Goal: Information Seeking & Learning: Learn about a topic

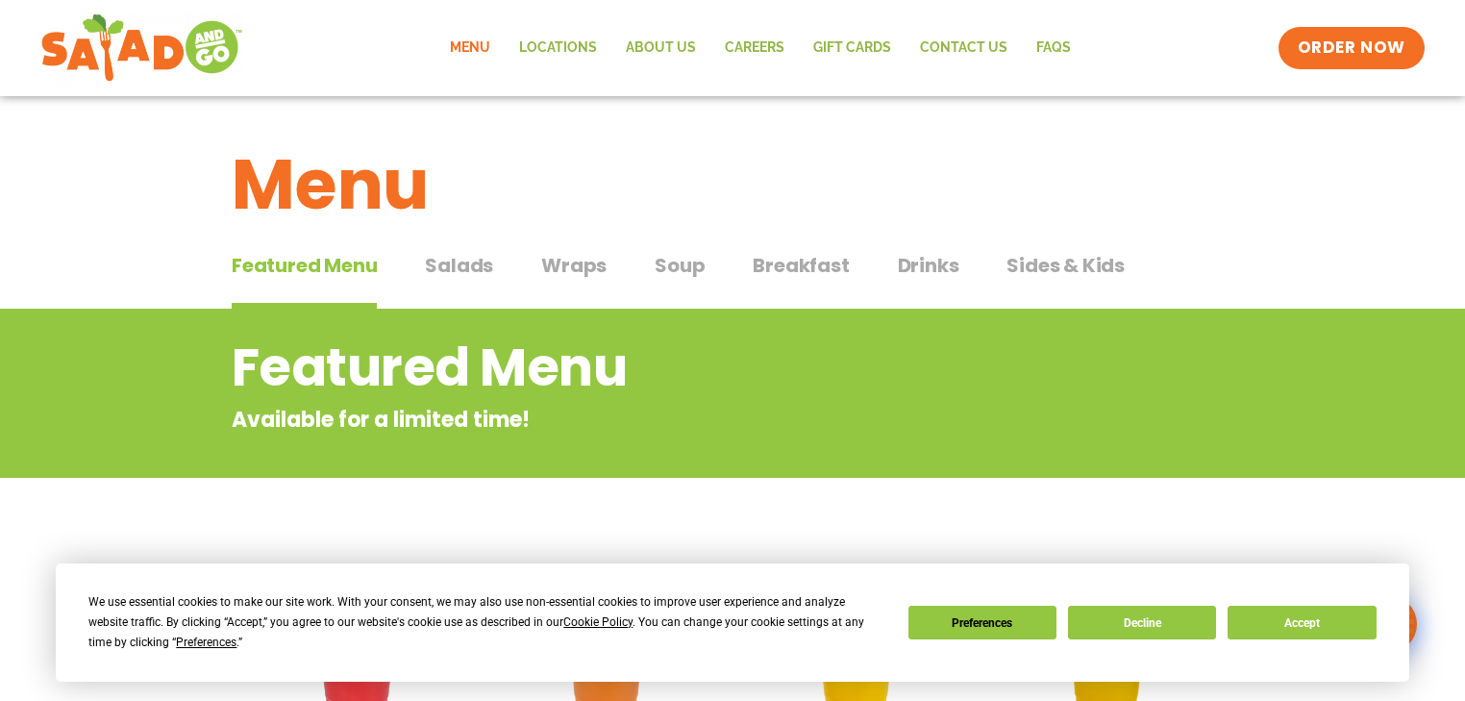
click at [473, 266] on span "Salads" at bounding box center [459, 265] width 68 height 29
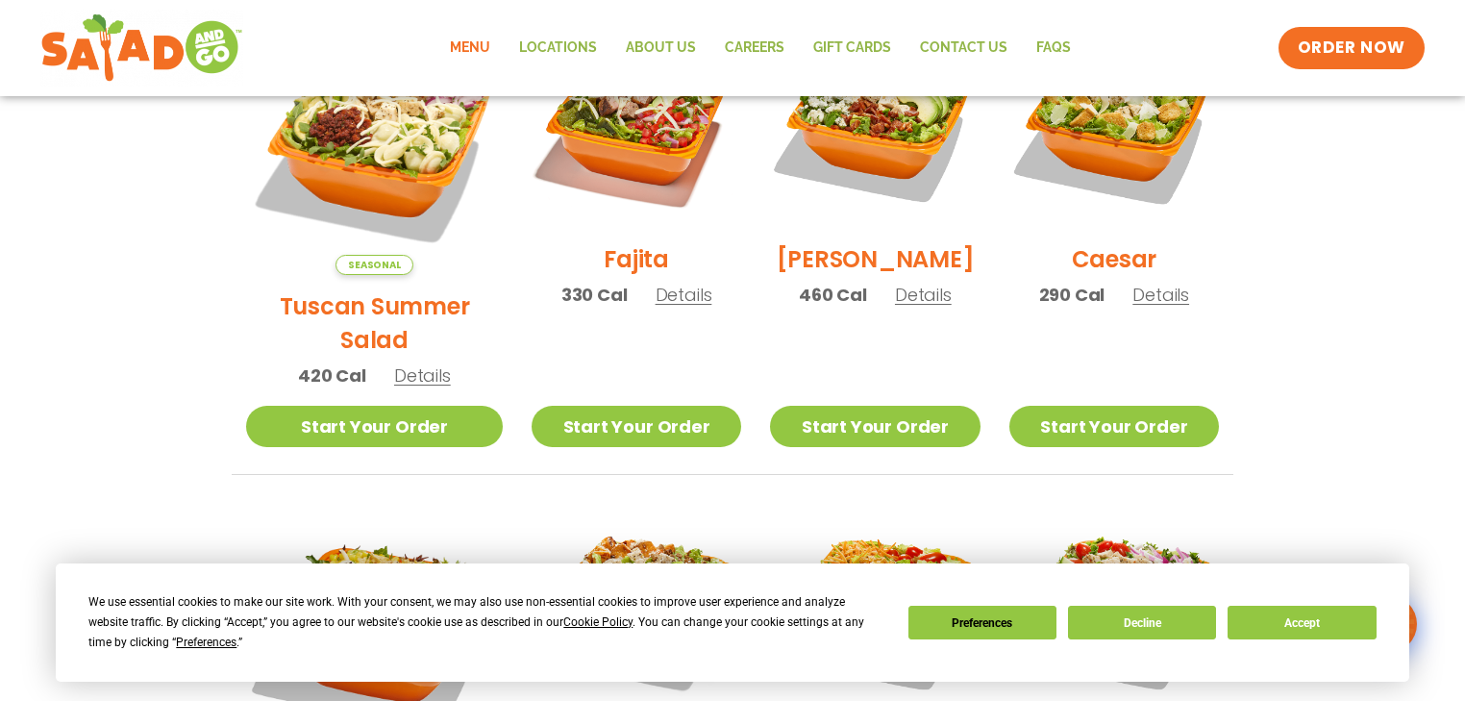
scroll to position [461, 0]
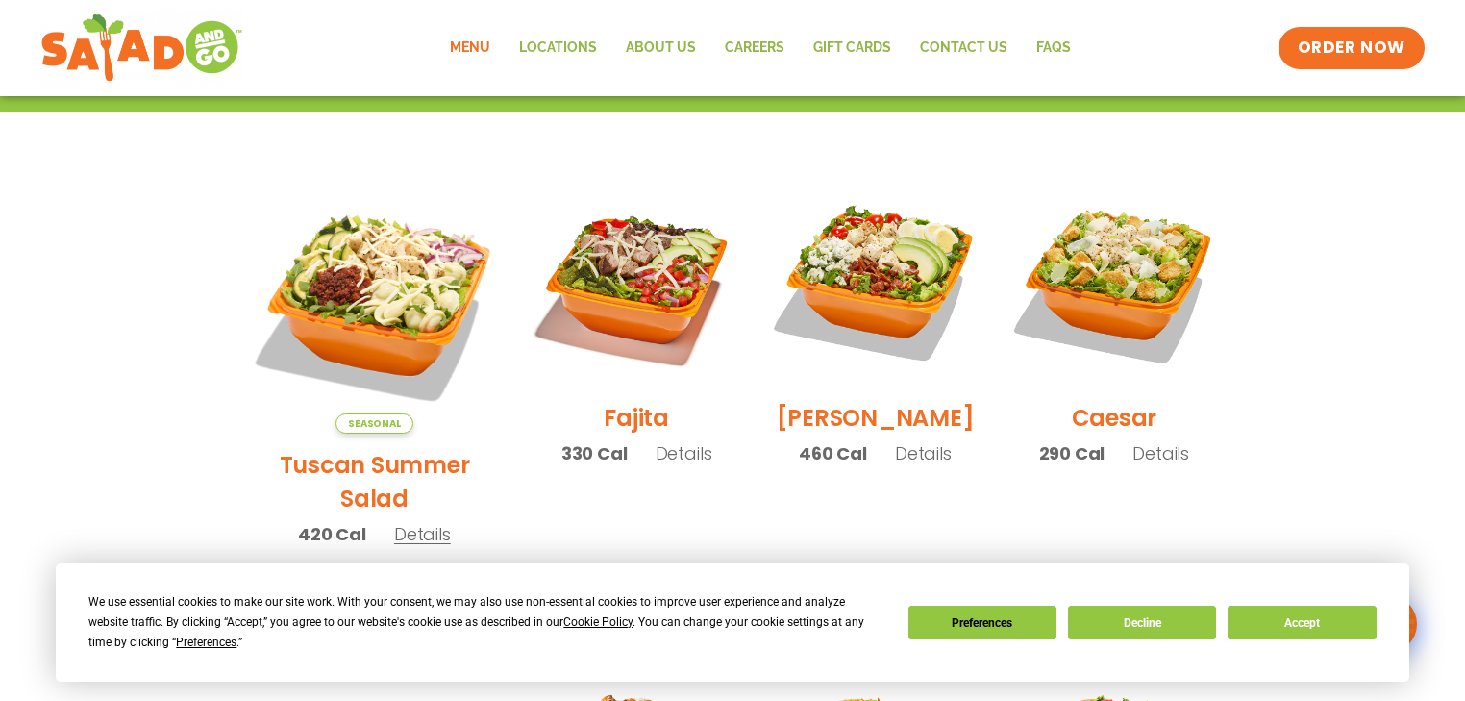
click at [895, 465] on span "Details" at bounding box center [923, 453] width 57 height 24
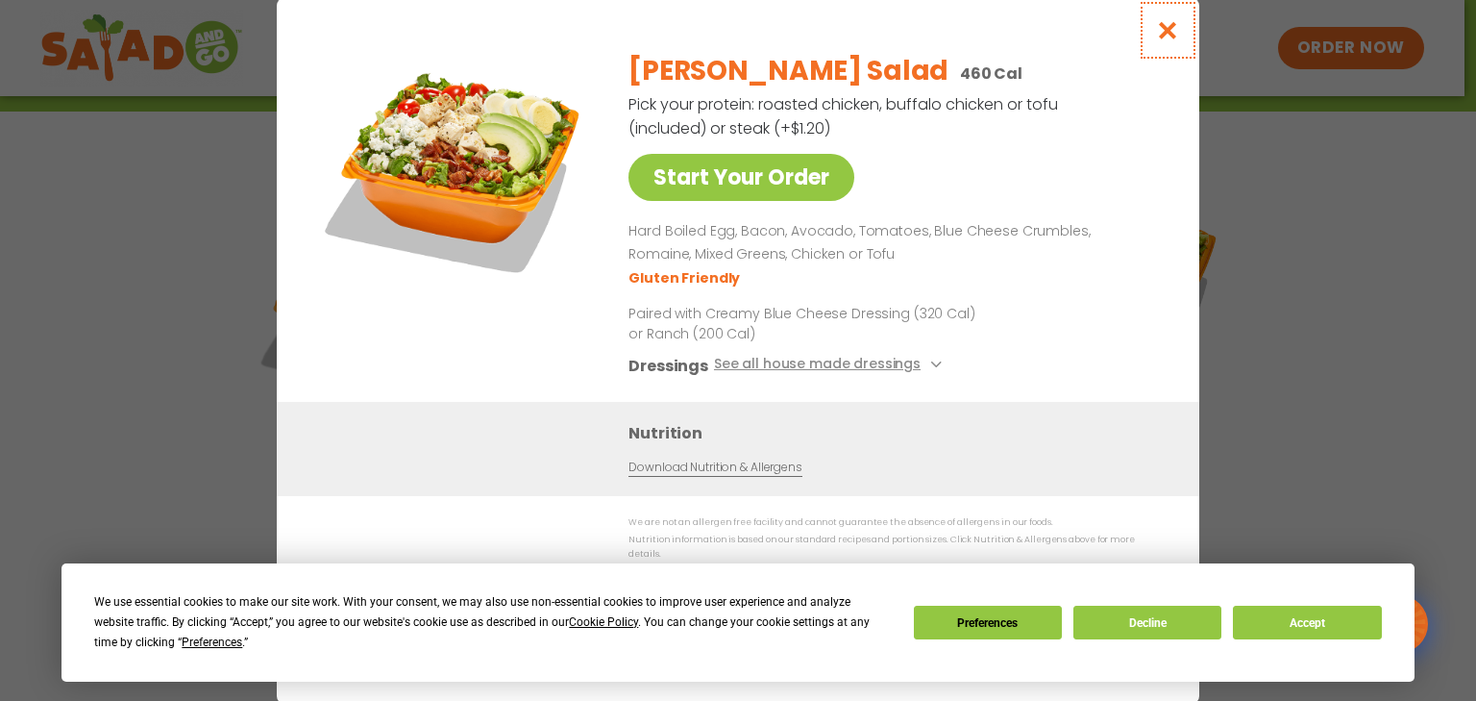
click at [1169, 40] on icon "Close modal" at bounding box center [1168, 30] width 24 height 20
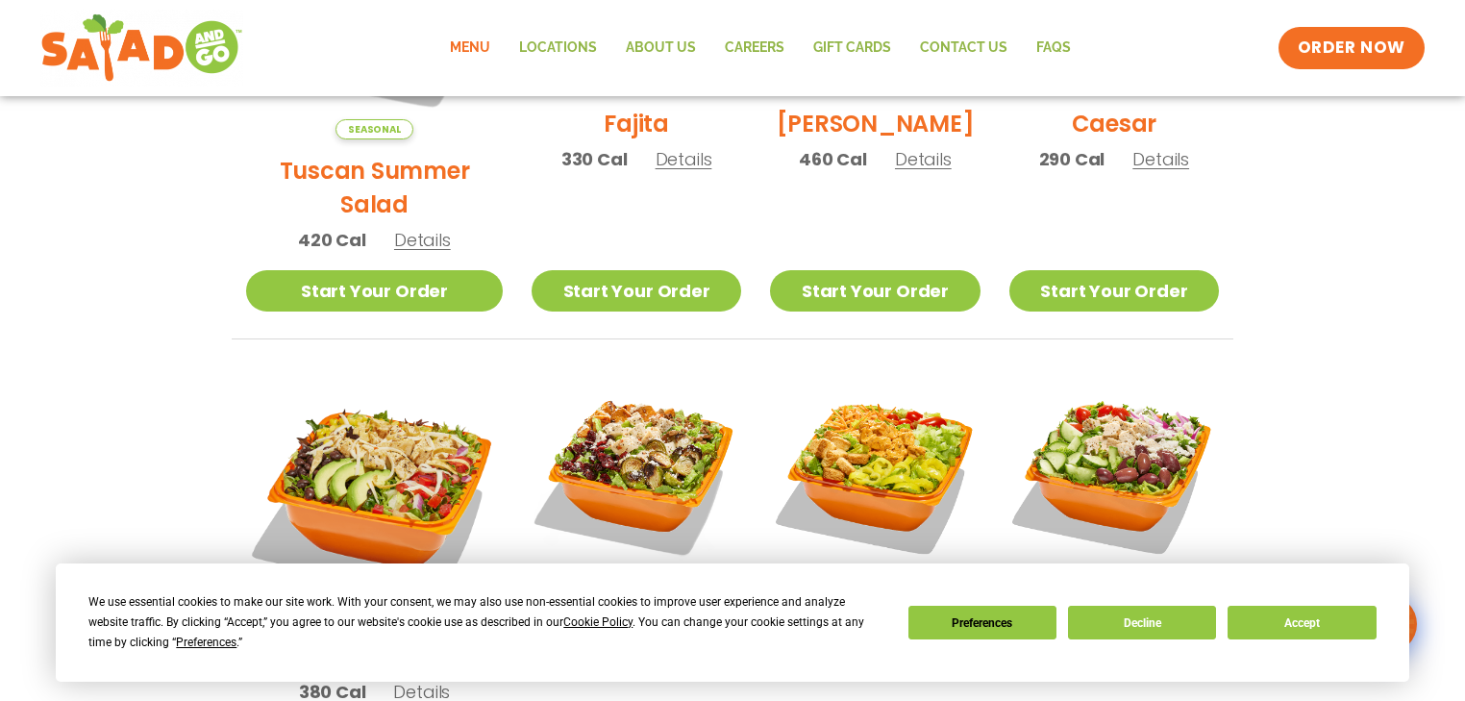
scroll to position [1000, 0]
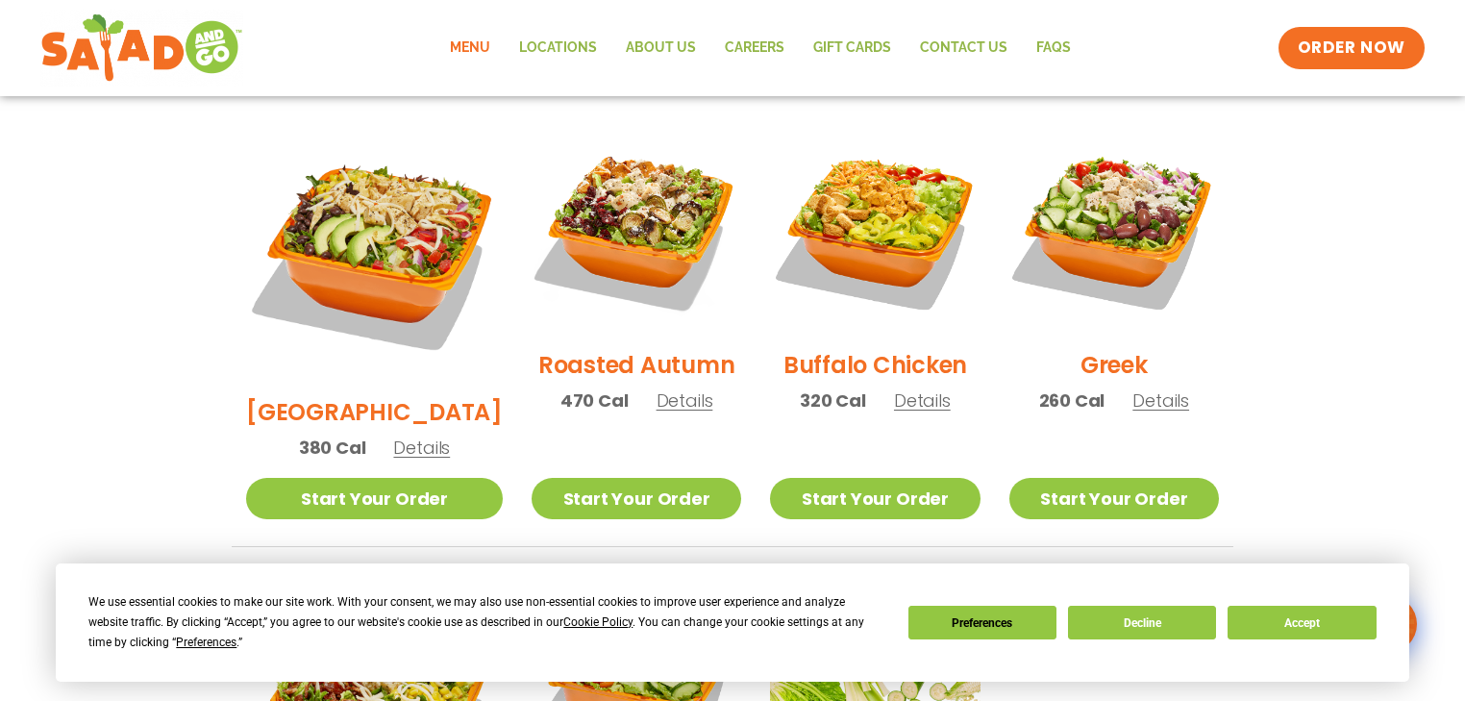
click at [656, 388] on span "Details" at bounding box center [684, 400] width 57 height 24
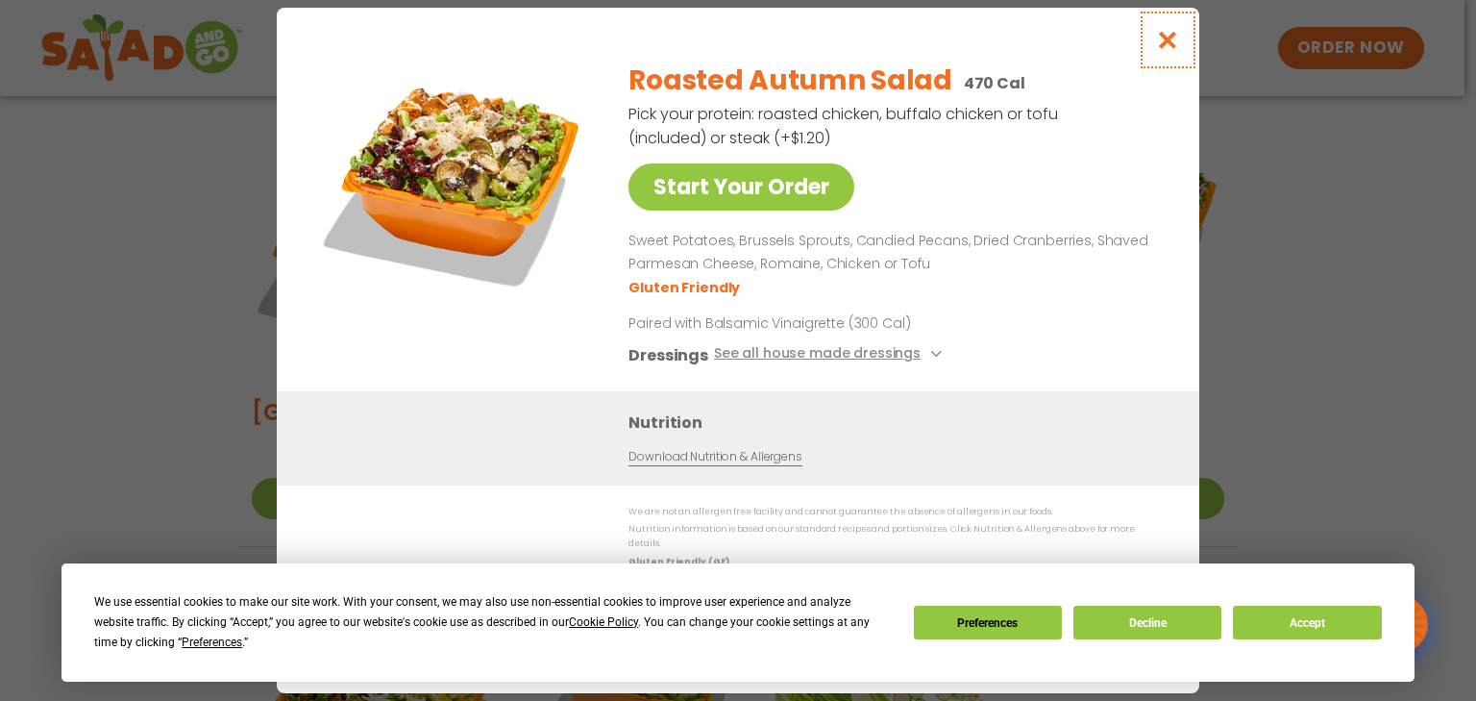
click at [1162, 43] on icon "Close modal" at bounding box center [1168, 40] width 24 height 20
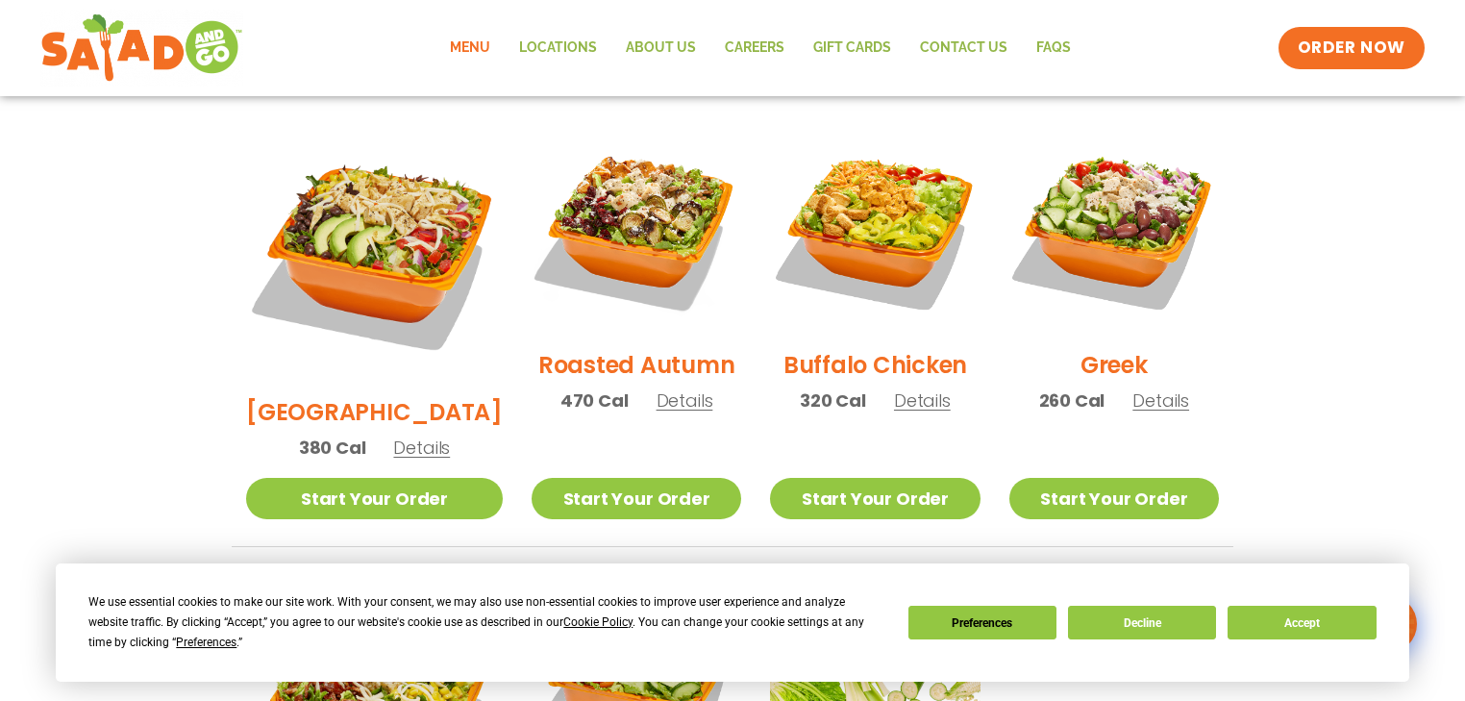
click at [912, 388] on span "Details" at bounding box center [922, 400] width 57 height 24
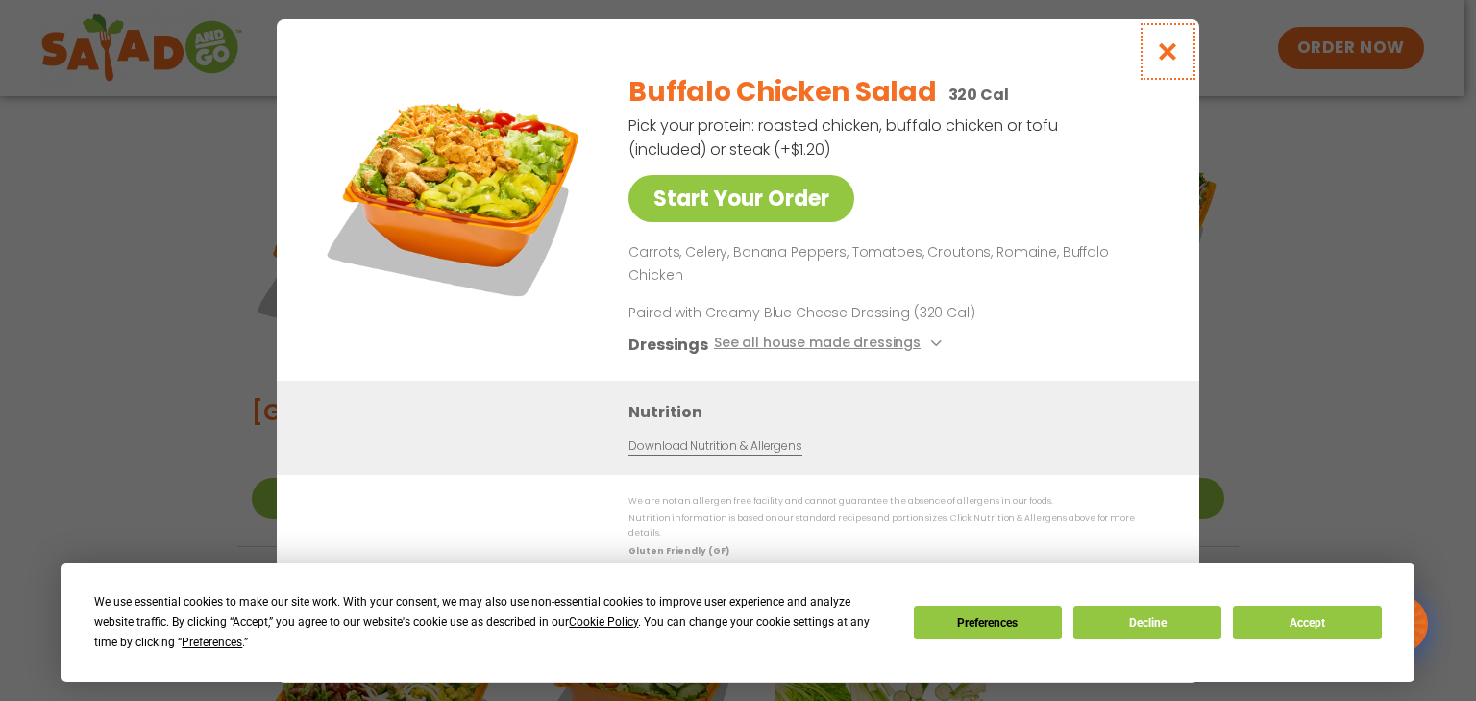
click at [1171, 62] on icon "Close modal" at bounding box center [1168, 51] width 24 height 20
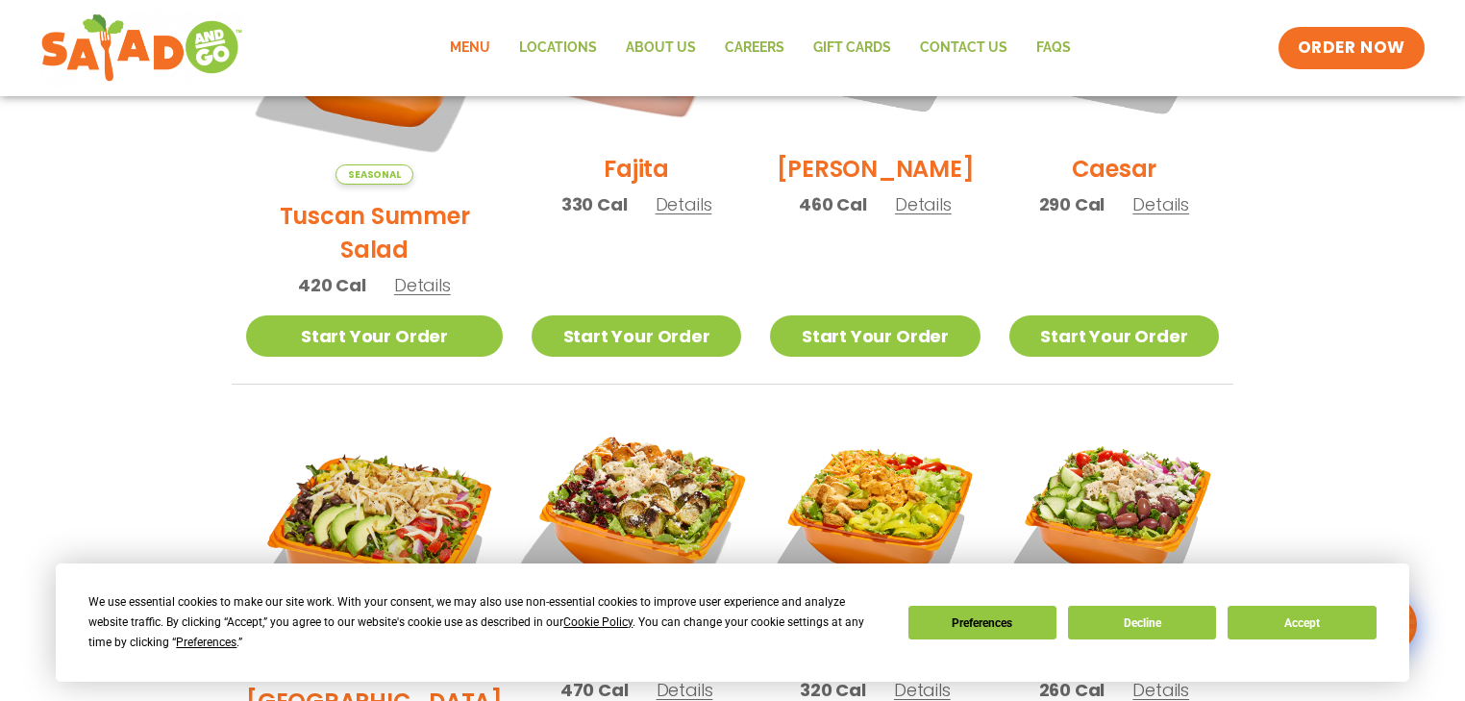
scroll to position [692, 0]
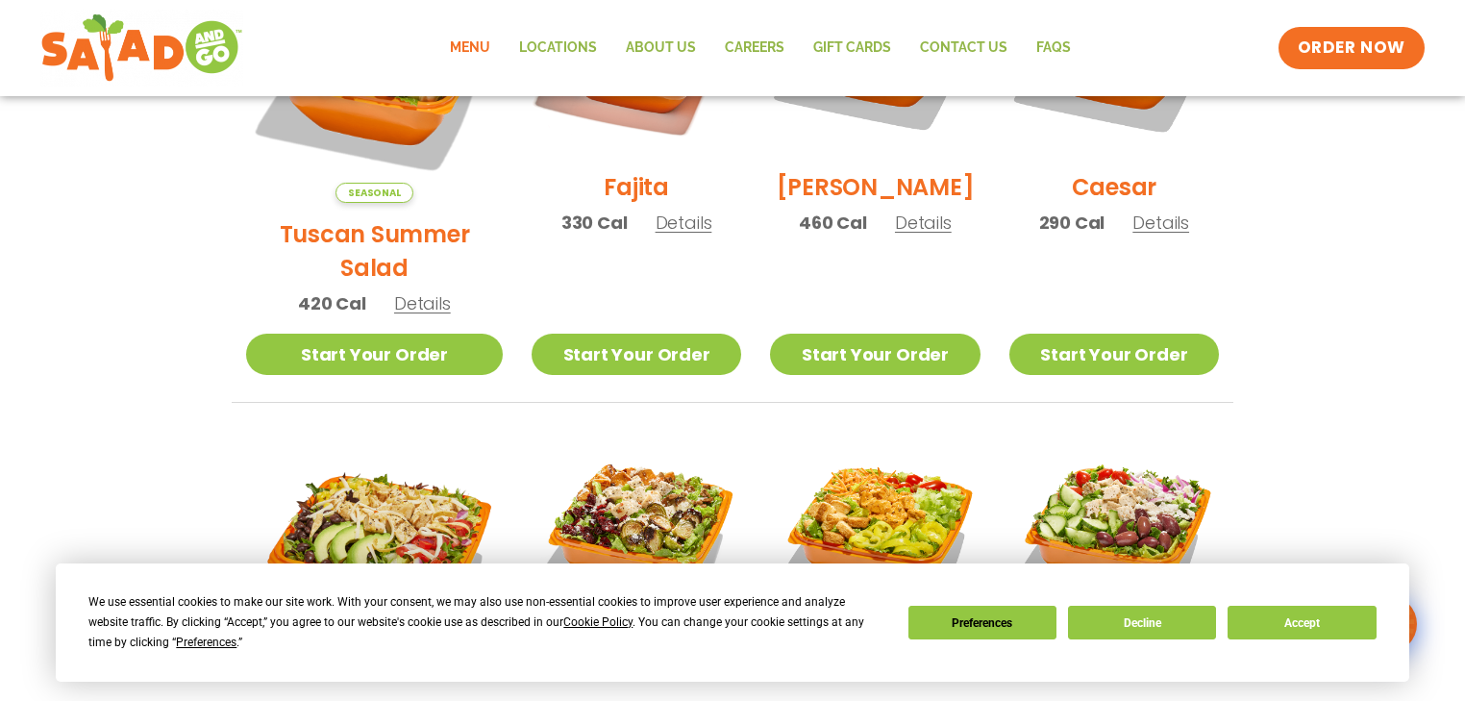
click at [909, 235] on span "Details" at bounding box center [923, 222] width 57 height 24
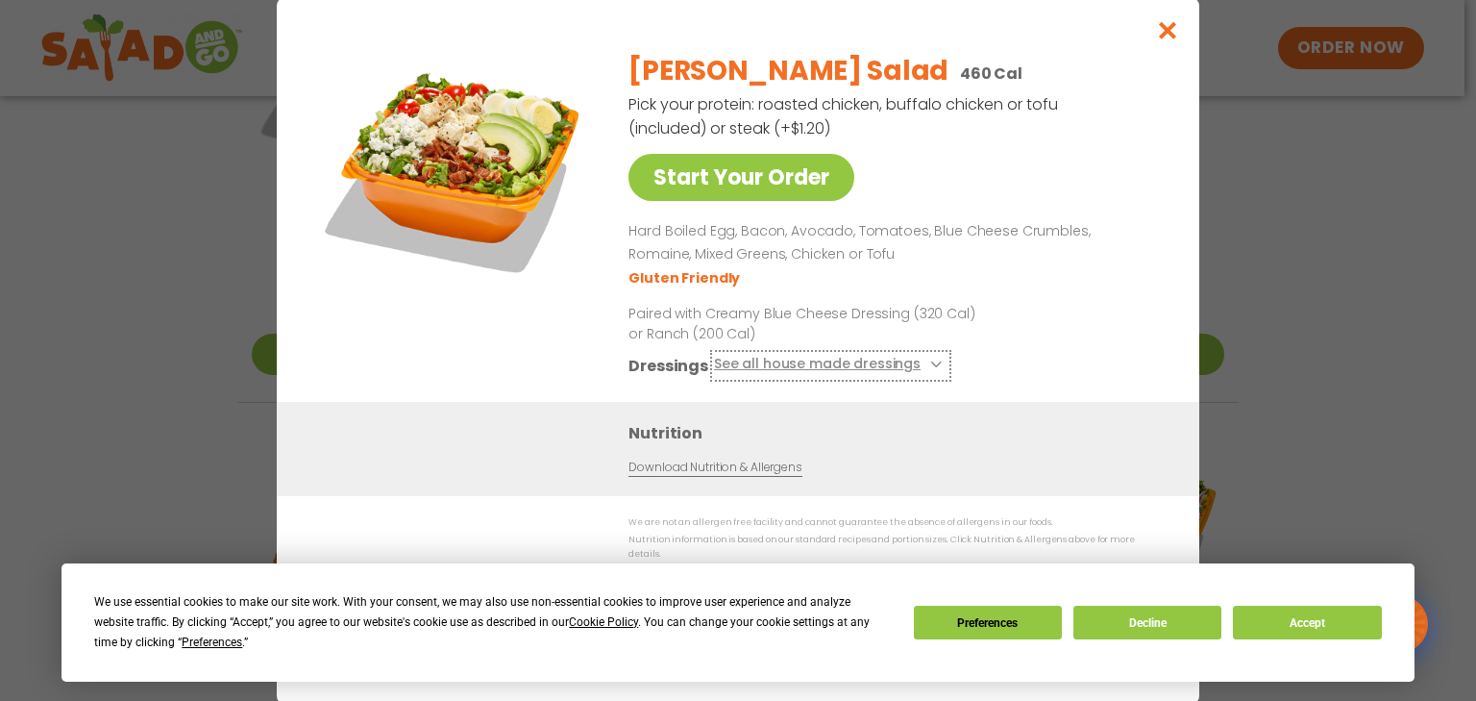
click at [921, 375] on button "See all house made dressings" at bounding box center [831, 365] width 234 height 24
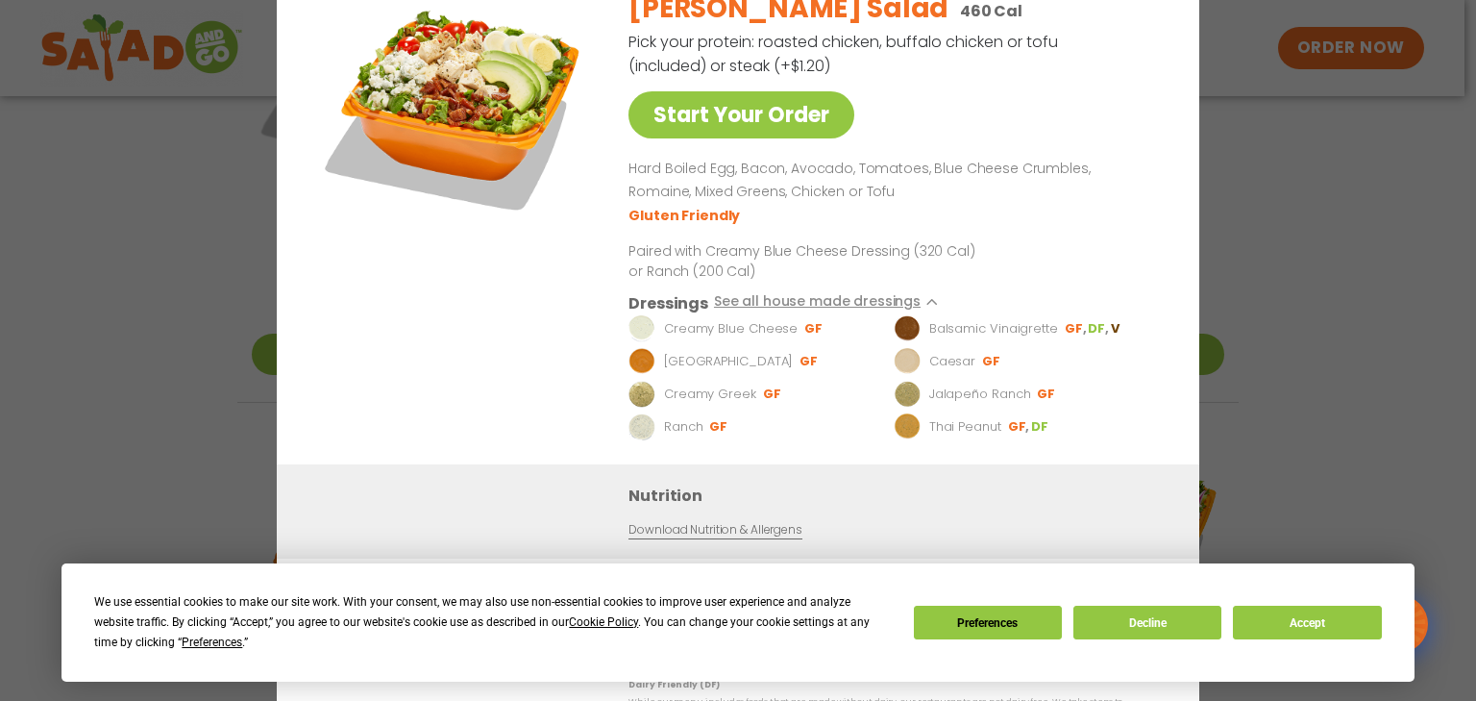
click at [158, 182] on div "Start Your Order [PERSON_NAME] Salad 460 Cal Pick your protein: roasted chicken…" at bounding box center [738, 350] width 1476 height 701
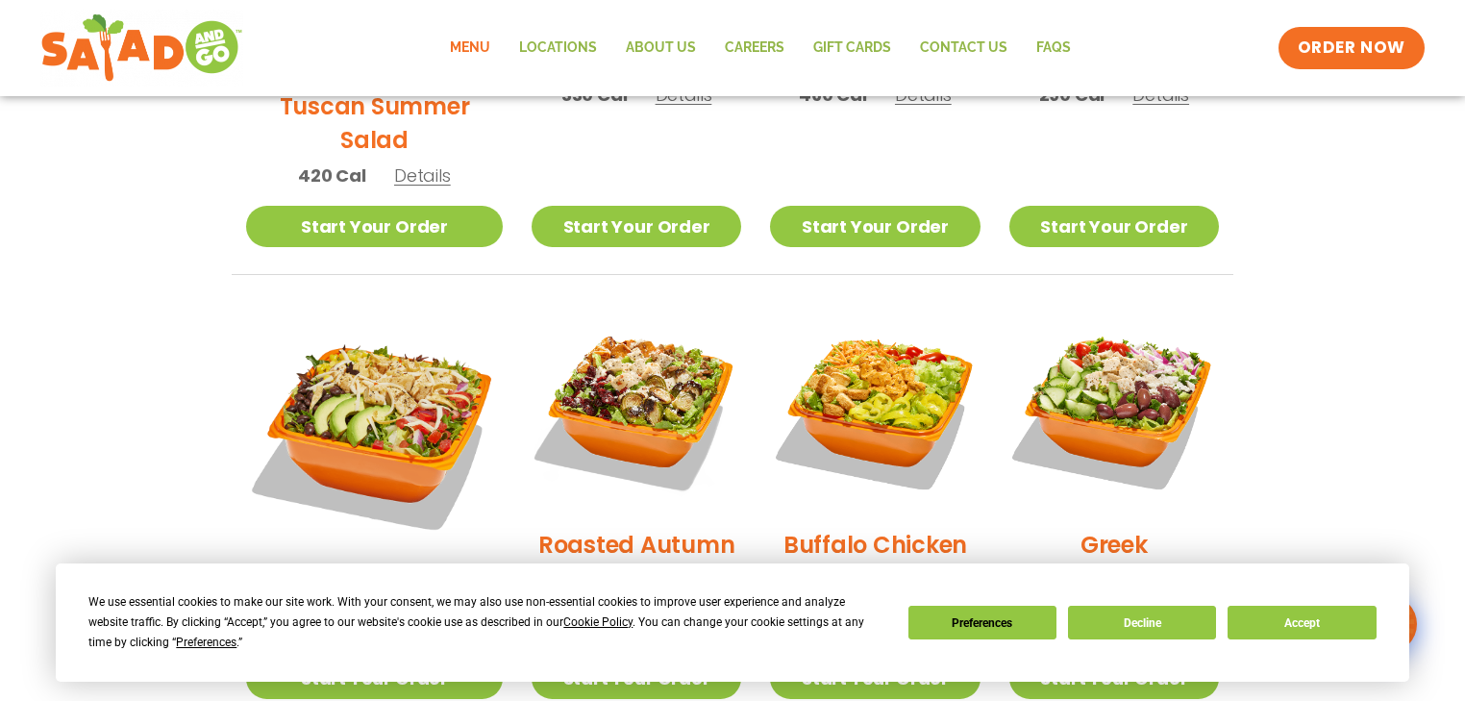
scroll to position [1000, 0]
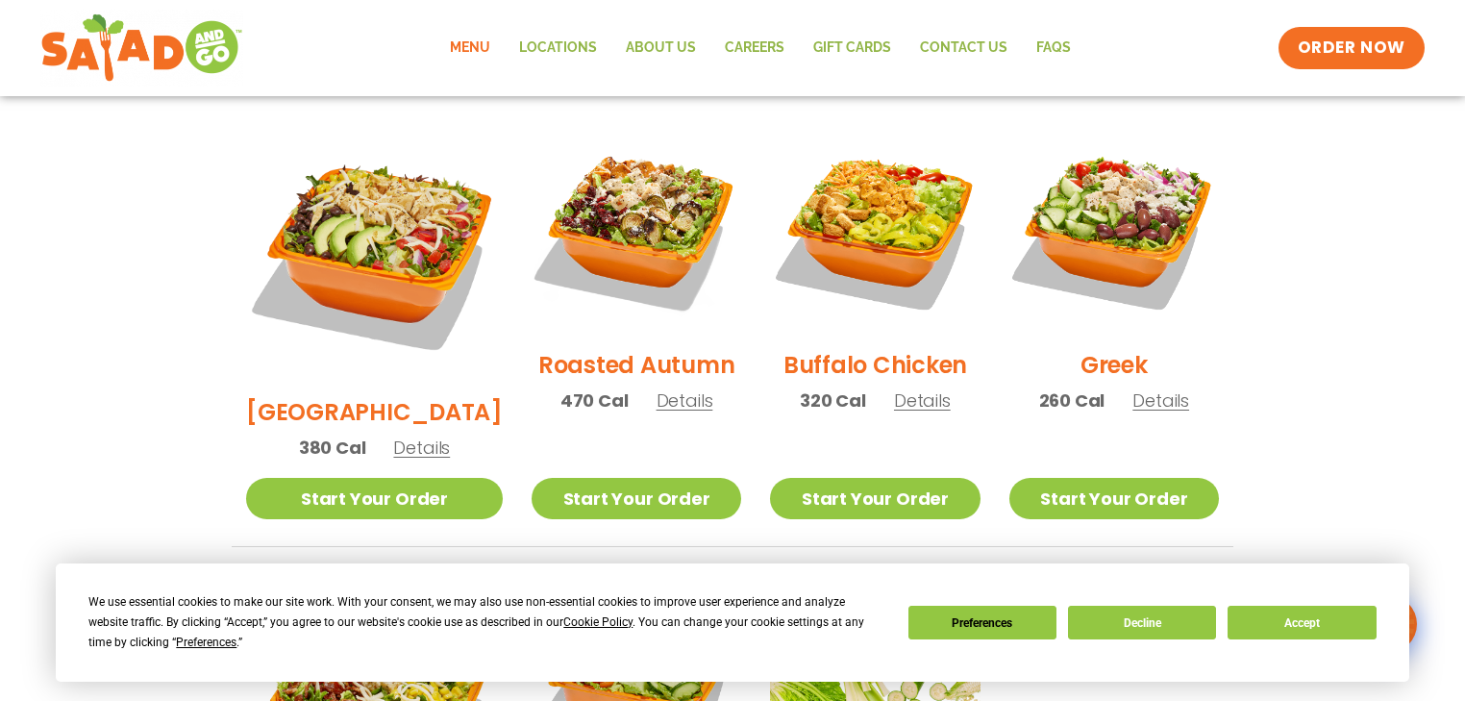
click at [656, 388] on span "Details" at bounding box center [684, 400] width 57 height 24
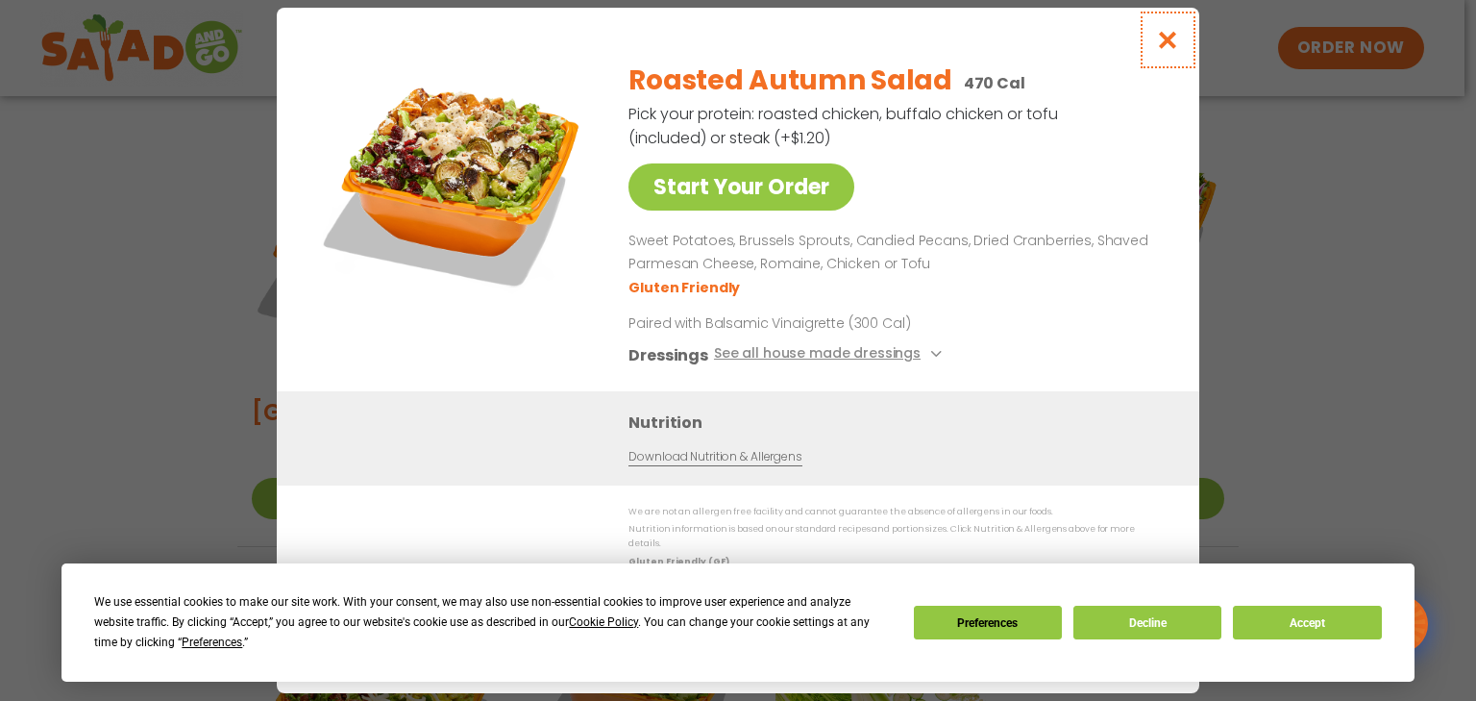
click at [1171, 47] on icon "Close modal" at bounding box center [1168, 40] width 24 height 20
